Goal: Transaction & Acquisition: Purchase product/service

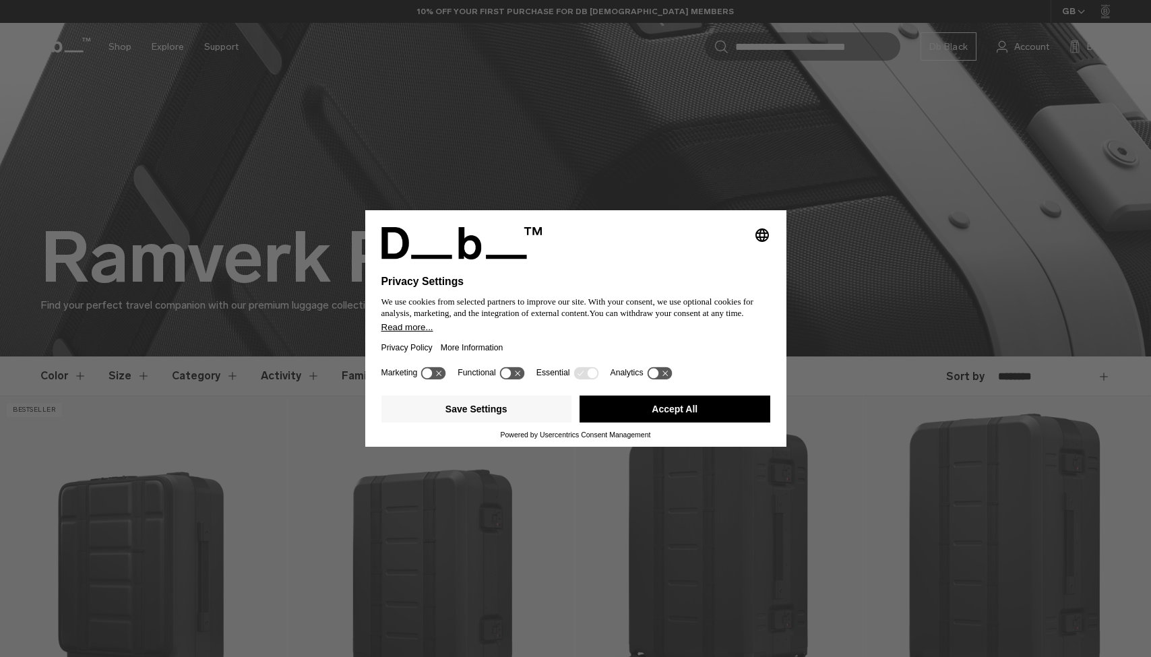
scroll to position [82, 0]
click at [722, 411] on button "Accept All" at bounding box center [675, 409] width 191 height 27
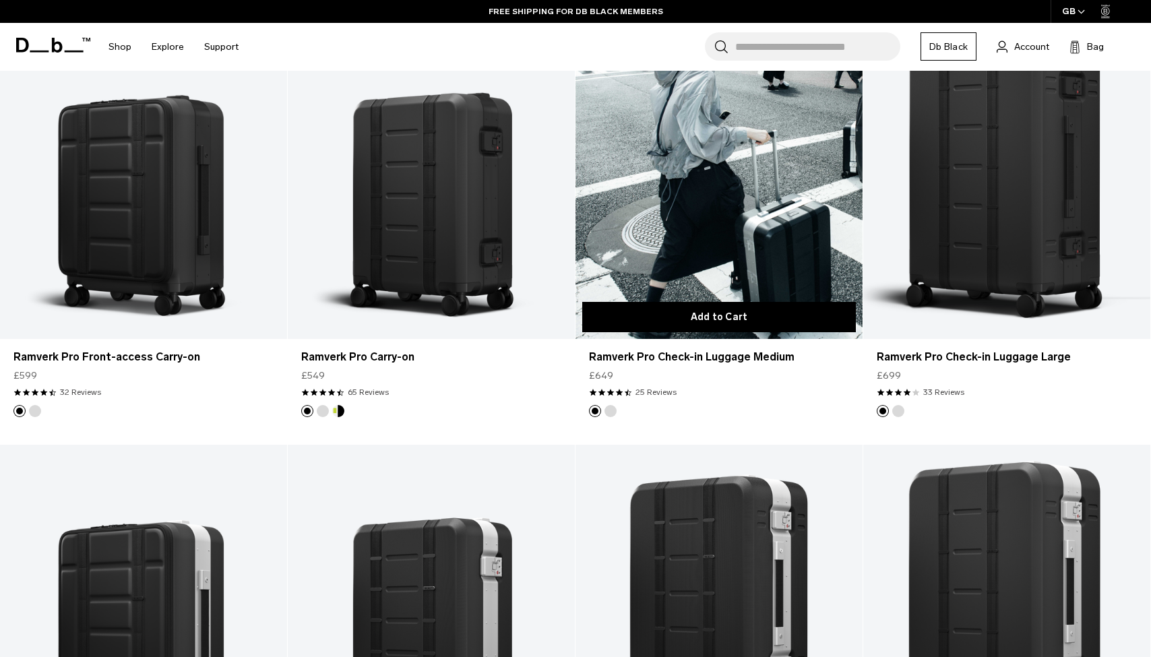
scroll to position [300, 0]
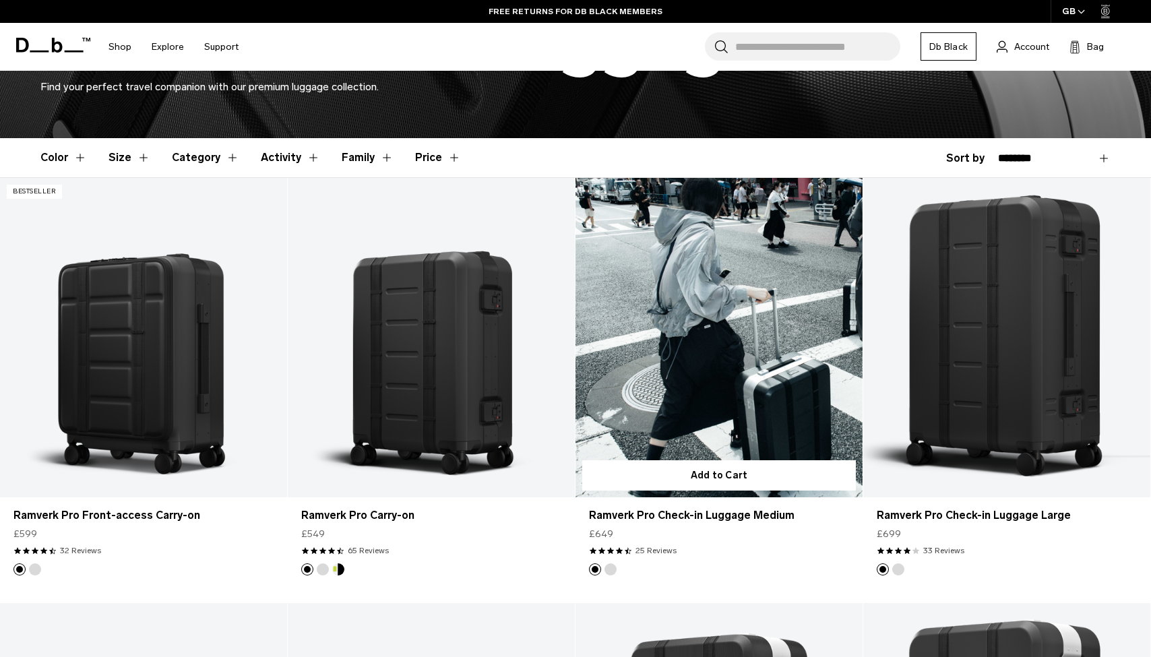
click at [742, 354] on link "Ramverk Pro Check-in Luggage Medium" at bounding box center [719, 337] width 287 height 319
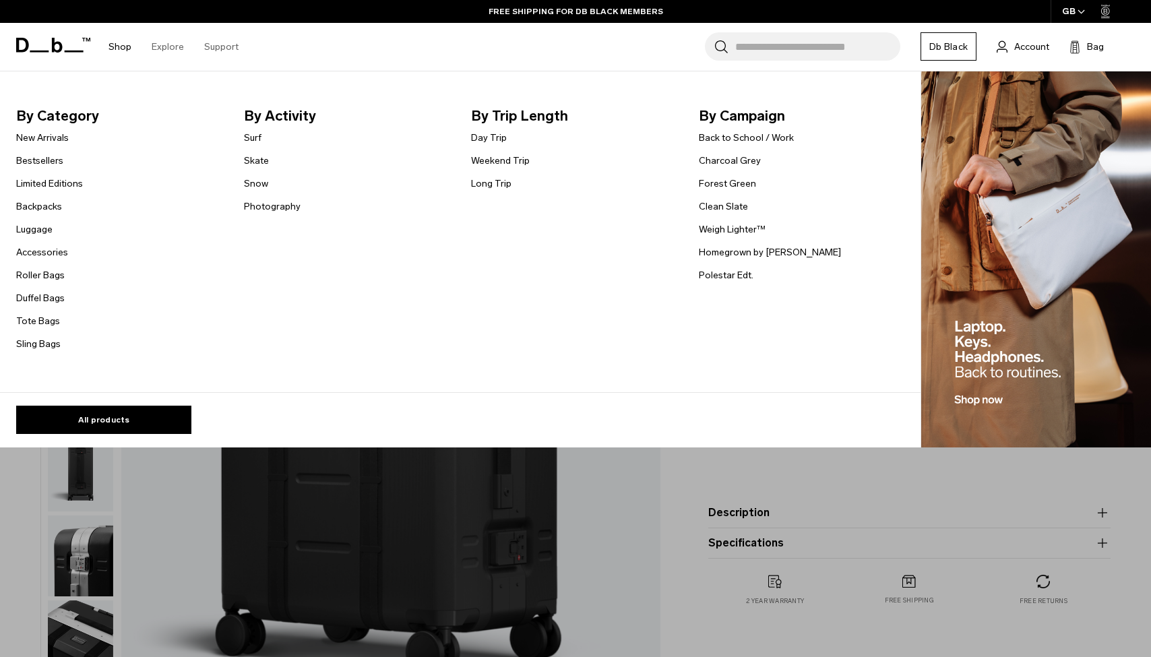
click at [27, 237] on li "Luggage" at bounding box center [49, 229] width 67 height 16
click at [27, 227] on link "Luggage" at bounding box center [34, 229] width 36 height 14
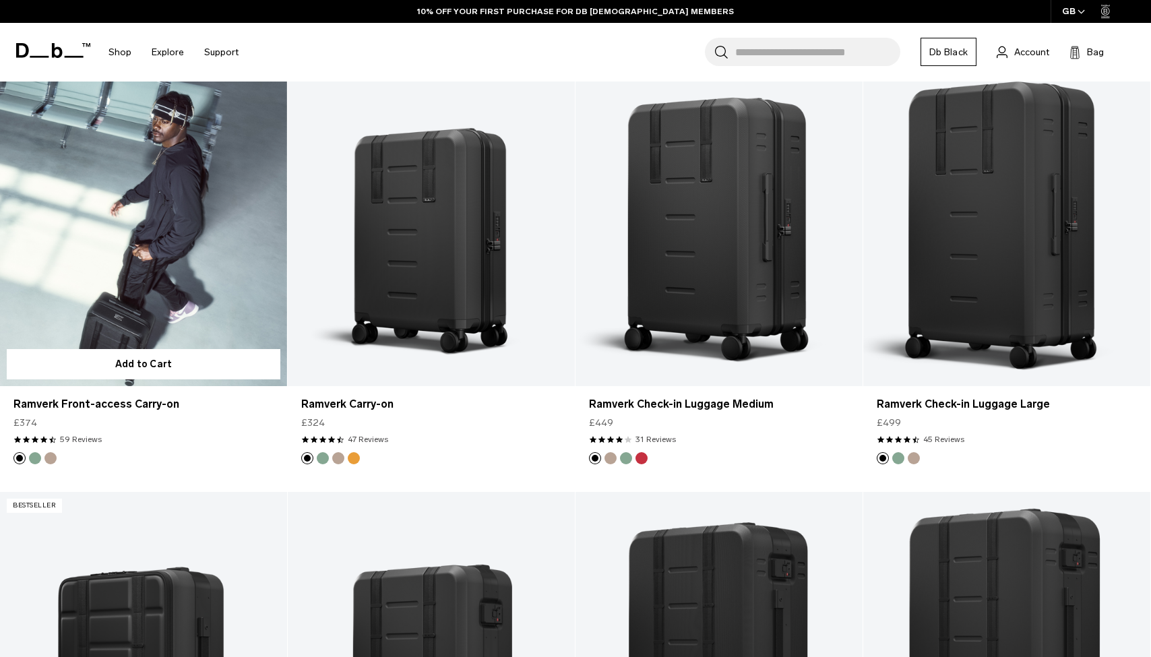
scroll to position [1149, 0]
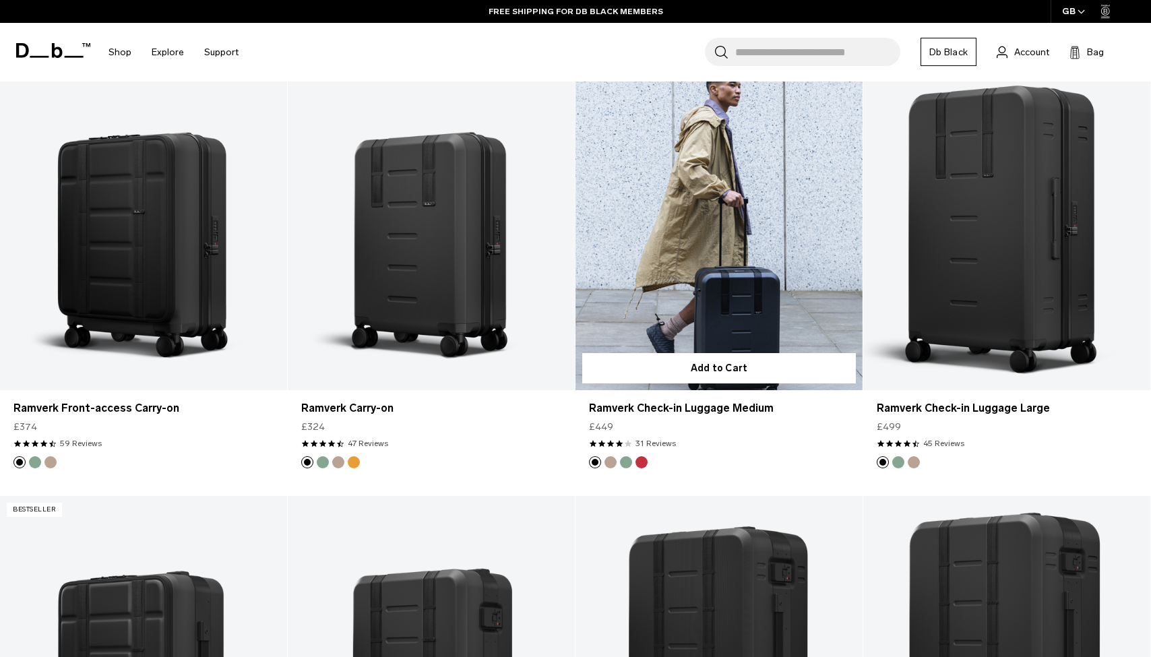
click at [743, 270] on link "Ramverk Check-in Luggage Medium" at bounding box center [719, 230] width 287 height 319
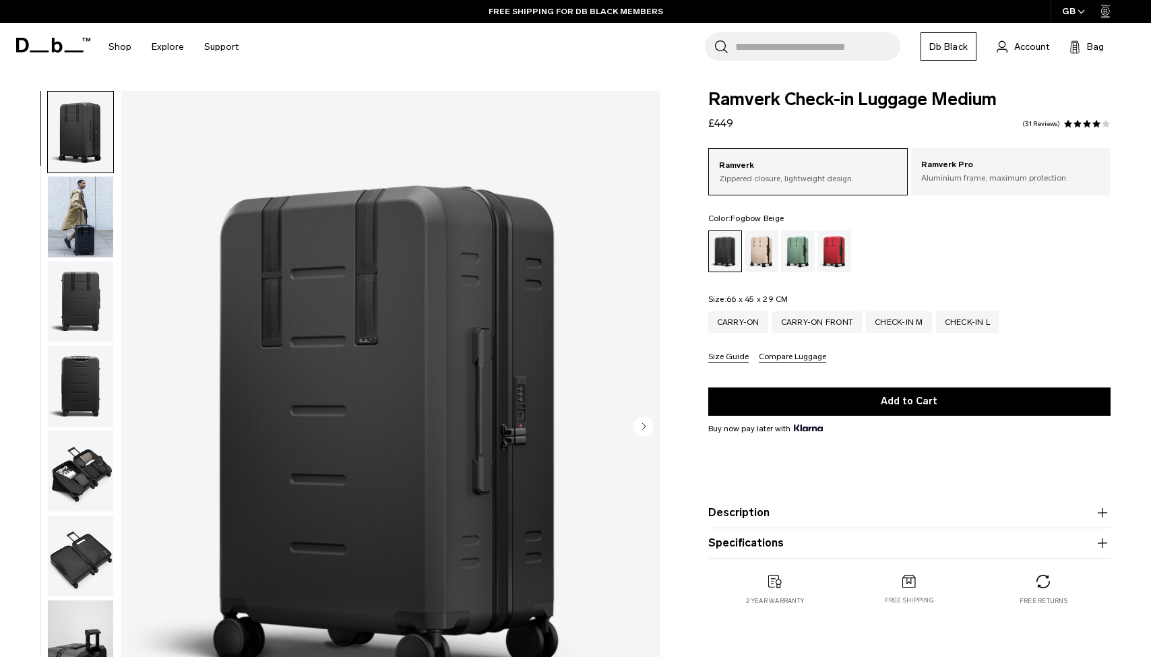
click at [764, 262] on div "Fogbow Beige" at bounding box center [762, 252] width 34 height 42
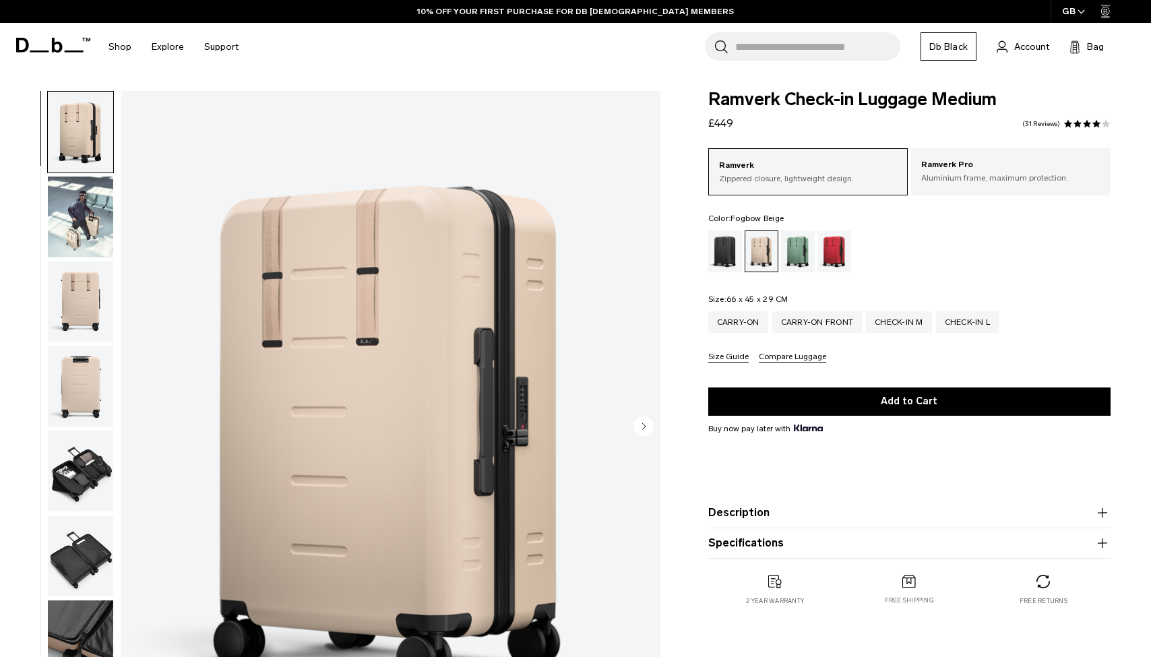
click at [831, 258] on div "Sprite Lightning Red" at bounding box center [835, 252] width 34 height 42
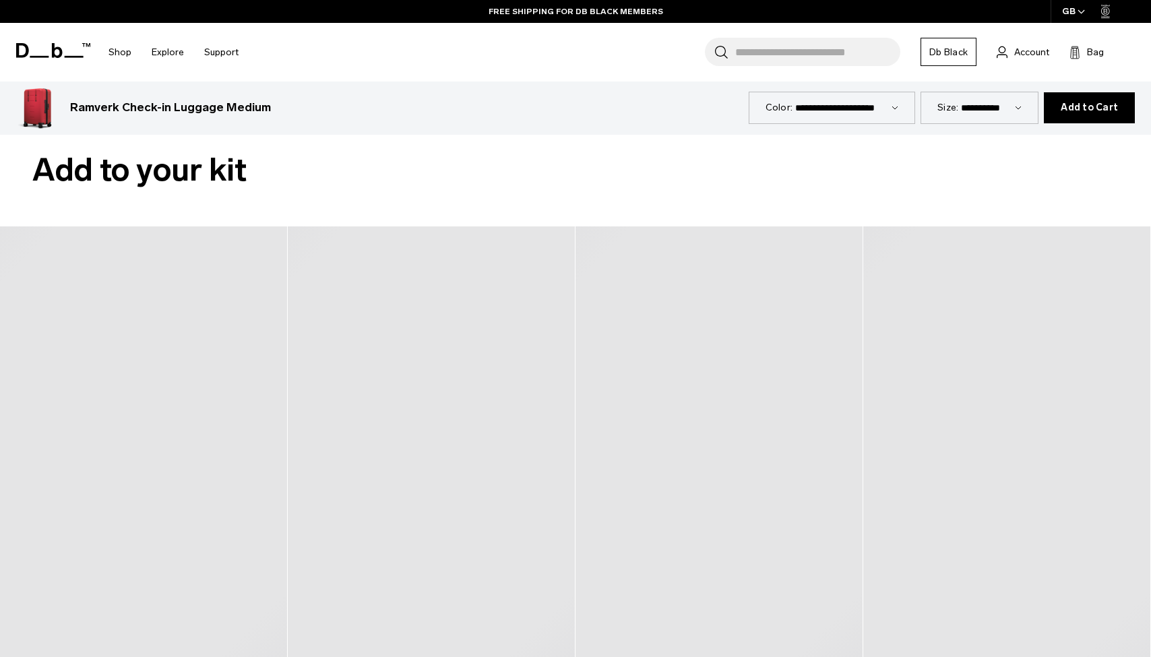
scroll to position [2329, 0]
